Goal: Transaction & Acquisition: Purchase product/service

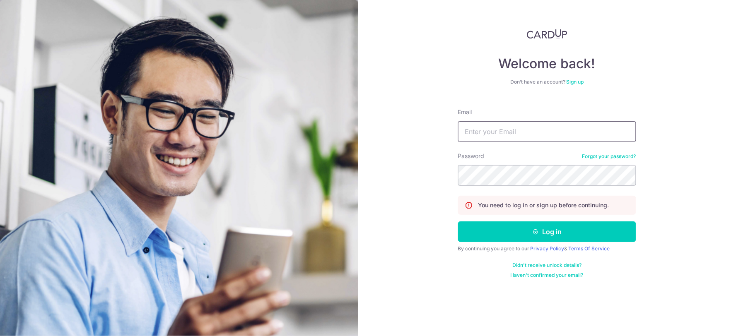
click at [502, 130] on input "Email" at bounding box center [547, 131] width 178 height 21
type input "jaslinchai@kinobiotech.com"
click at [458, 221] on button "Log in" at bounding box center [547, 231] width 178 height 21
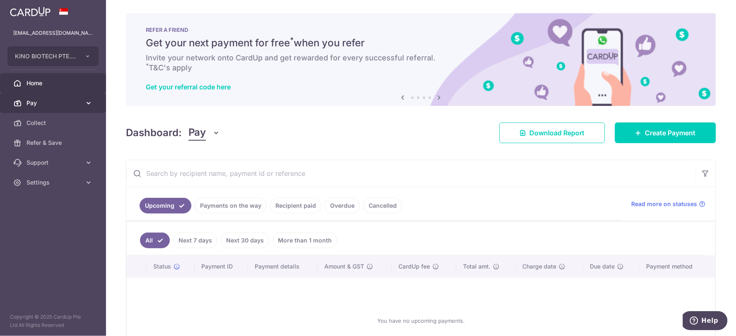
click at [50, 106] on span "Pay" at bounding box center [53, 103] width 55 height 8
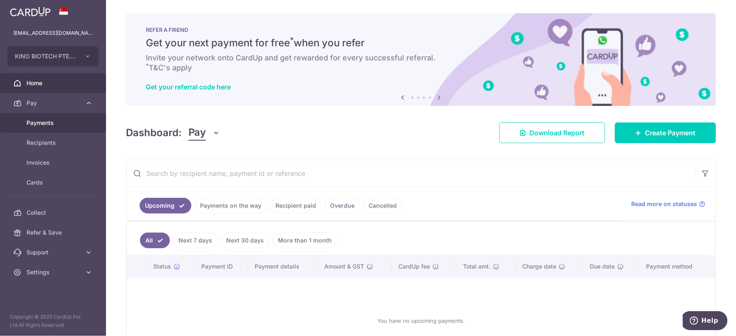
click at [22, 125] on link "Payments" at bounding box center [53, 123] width 106 height 20
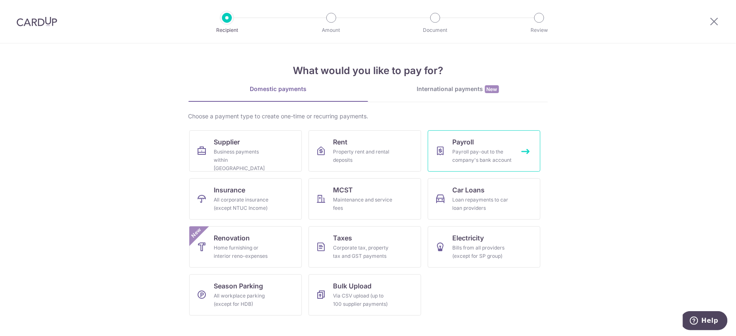
click at [450, 156] on link "Payroll Payroll pay-out to the company's bank account" at bounding box center [484, 150] width 113 height 41
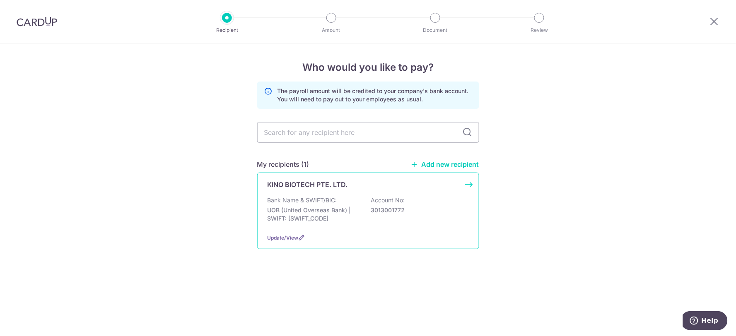
click at [321, 206] on p "UOB (United Overseas Bank) | SWIFT: UOVBSGSGXXX" at bounding box center [313, 214] width 93 height 17
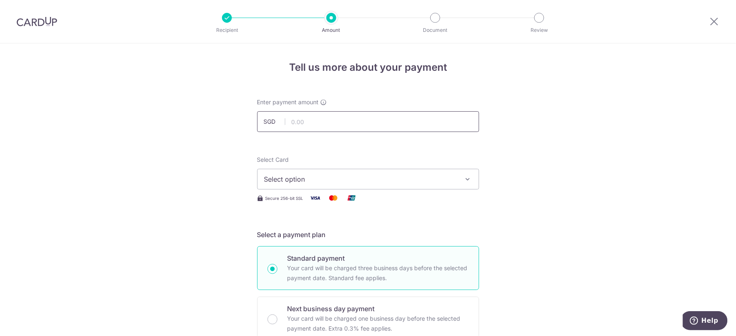
click at [374, 127] on input "text" at bounding box center [368, 121] width 222 height 21
type input "150,000.00"
click at [349, 176] on span "Select option" at bounding box center [360, 179] width 193 height 10
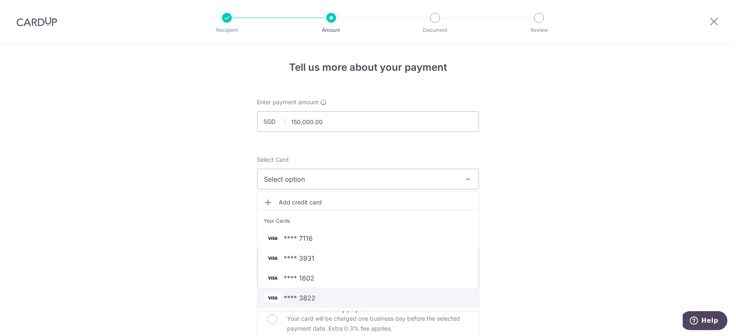
click at [332, 298] on span "**** 3822" at bounding box center [368, 298] width 208 height 10
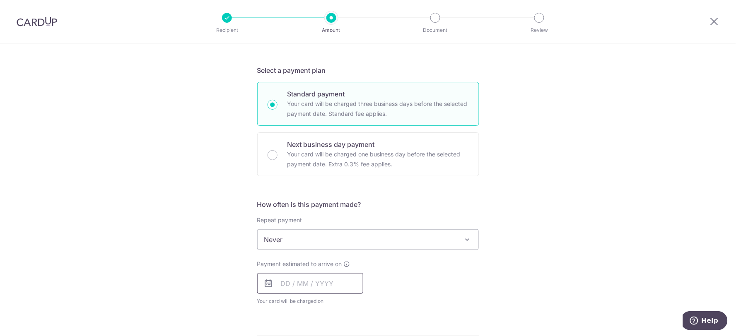
scroll to position [230, 0]
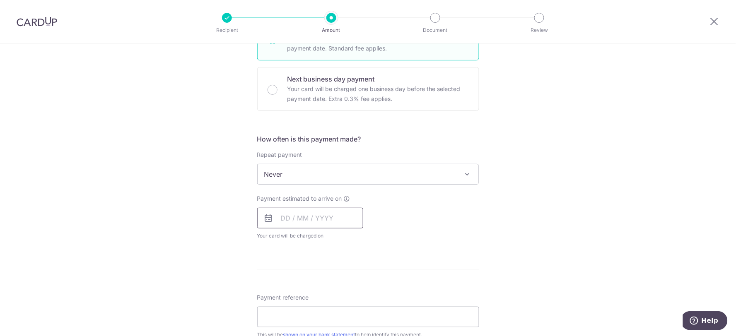
click at [333, 225] on input "text" at bounding box center [310, 218] width 106 height 21
click at [323, 309] on link "15" at bounding box center [323, 309] width 13 height 13
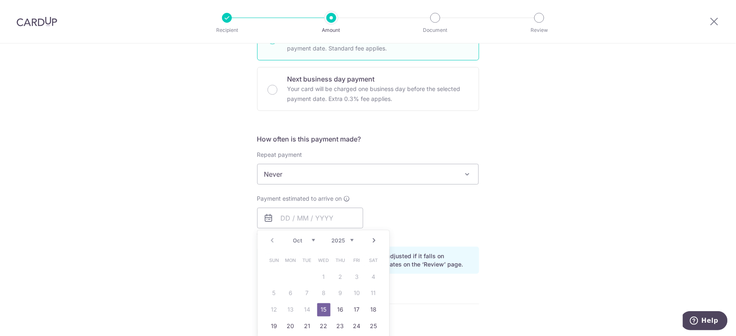
type input "[DATE]"
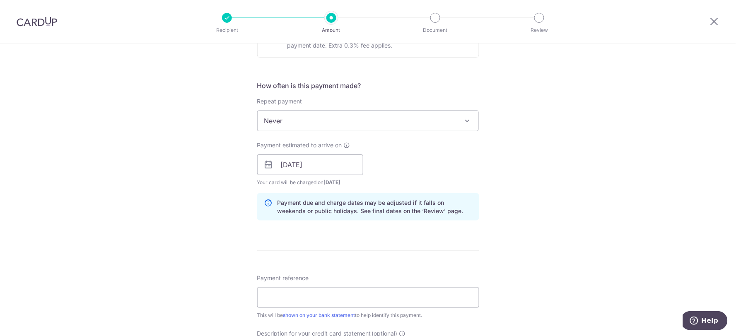
scroll to position [368, 0]
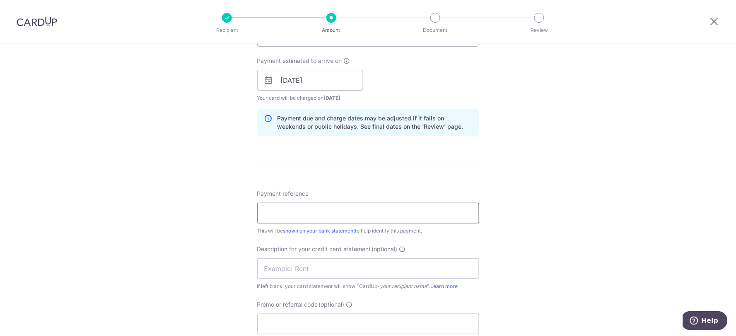
click at [333, 212] on input "Payment reference" at bounding box center [368, 213] width 222 height 21
click at [295, 216] on input "PAYROLL AUG 25" at bounding box center [368, 213] width 222 height 21
click at [295, 216] on input "PAYROLL [DATE]" at bounding box center [368, 213] width 222 height 21
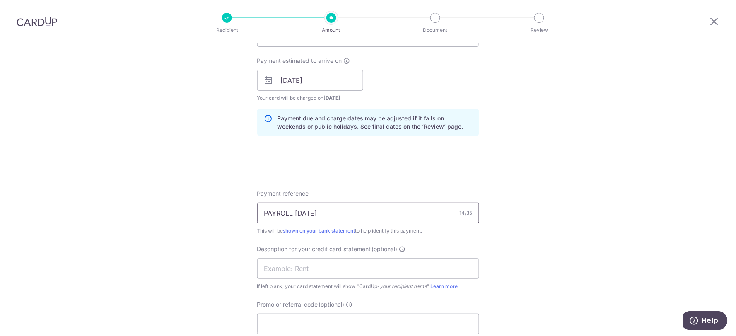
click at [295, 216] on input "PAYROLL [DATE]" at bounding box center [368, 213] width 222 height 21
type input "PAYROLL [DATE]"
click at [300, 272] on input "text" at bounding box center [368, 268] width 222 height 21
paste input "PAYROLL [DATE]"
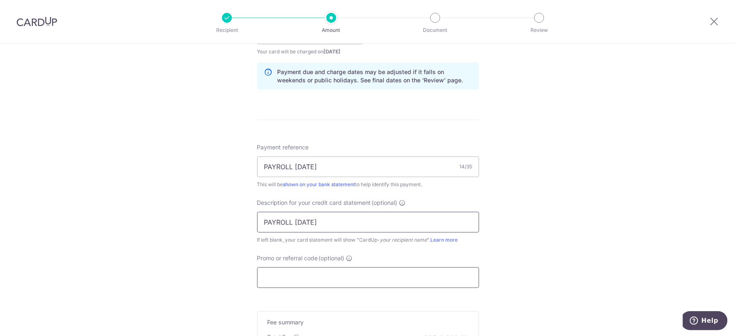
type input "PAYROLL [DATE]"
click at [326, 279] on input "Promo or referral code (optional)" at bounding box center [368, 277] width 222 height 21
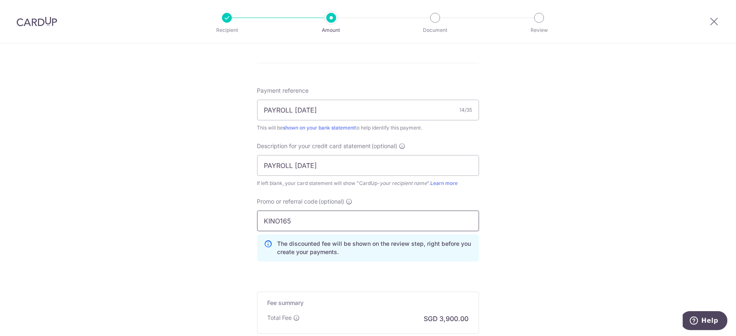
scroll to position [575, 0]
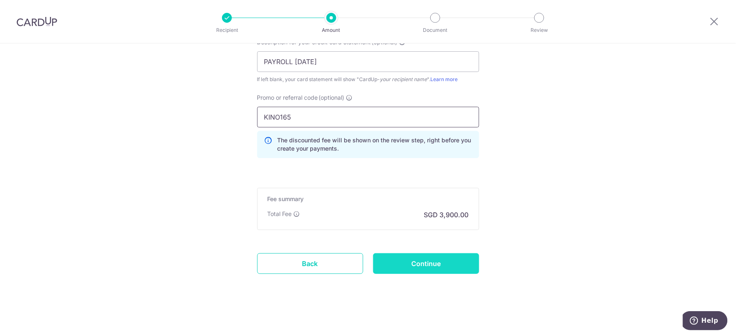
type input "KINO165"
click at [460, 263] on input "Continue" at bounding box center [426, 263] width 106 height 21
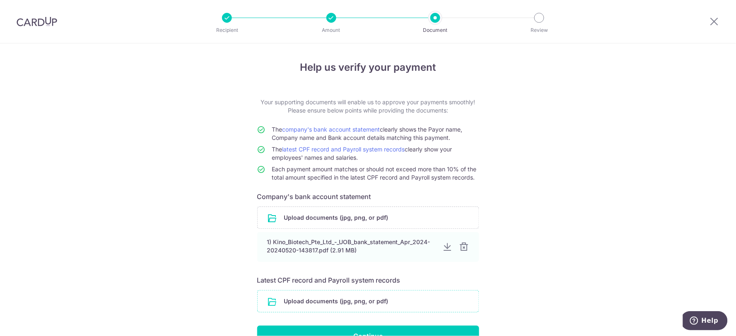
click at [356, 303] on input "file" at bounding box center [367, 302] width 221 height 22
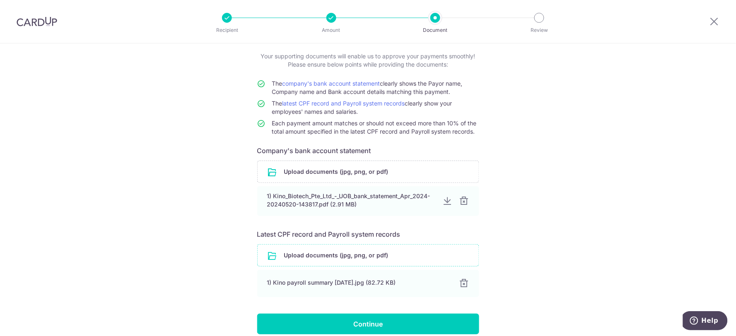
click at [356, 261] on input "file" at bounding box center [367, 256] width 221 height 22
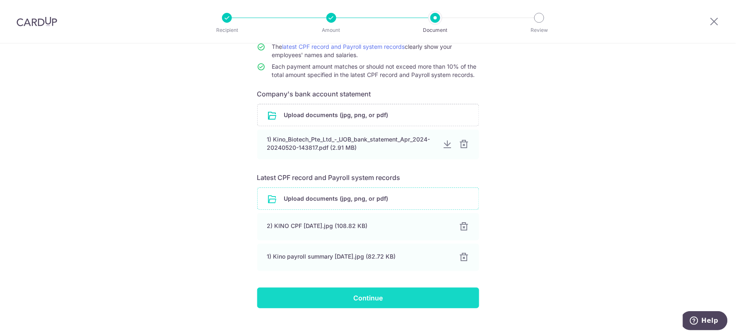
scroll to position [113, 0]
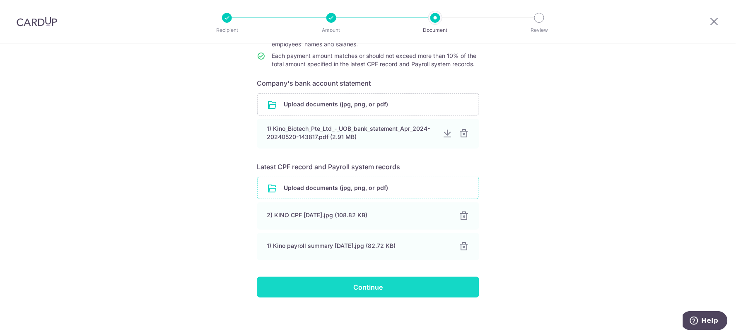
click at [402, 287] on input "Continue" at bounding box center [368, 287] width 222 height 21
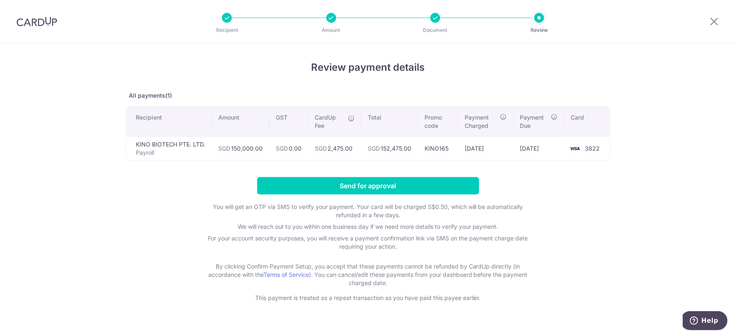
click at [26, 257] on div "Review payment details All payments(1) Recipient Amount GST CardUp Fee Total Pr…" at bounding box center [368, 197] width 736 height 308
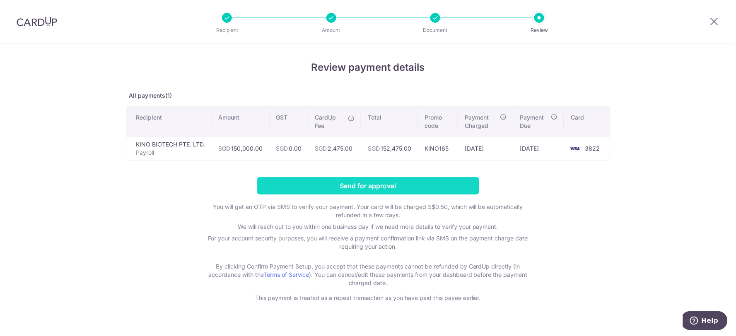
click at [365, 189] on input "Send for approval" at bounding box center [368, 185] width 222 height 17
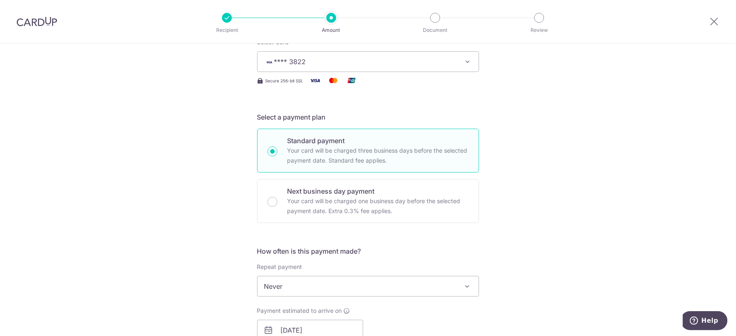
scroll to position [158, 0]
